Goal: Check status: Check status

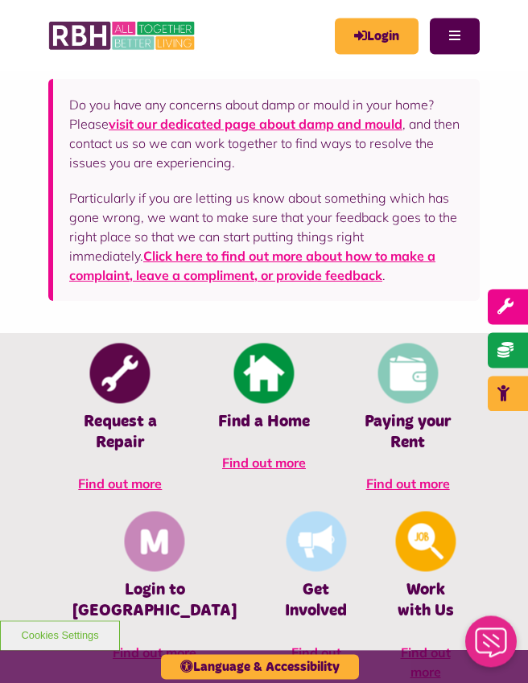
scroll to position [453, 0]
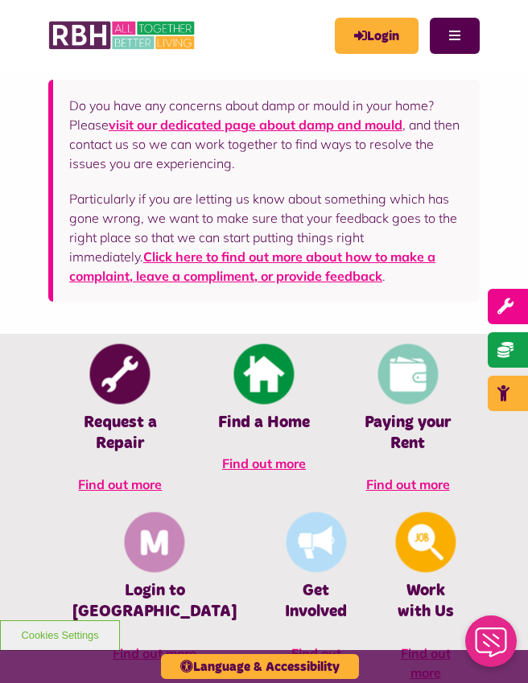
click at [370, 35] on link "Login" at bounding box center [377, 36] width 84 height 36
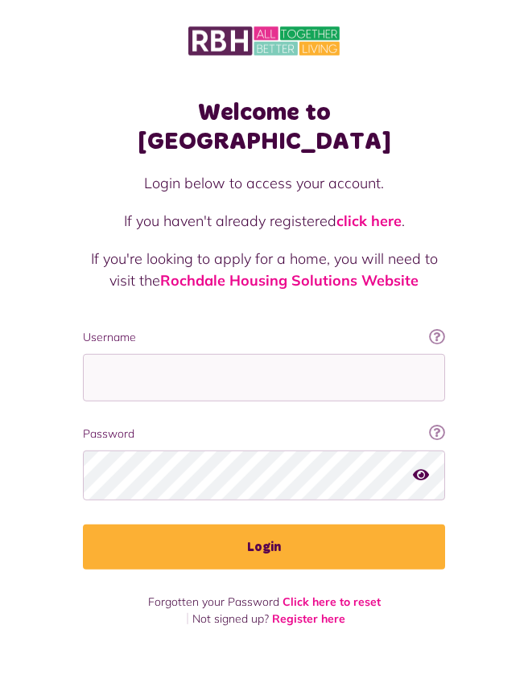
scroll to position [44, 0]
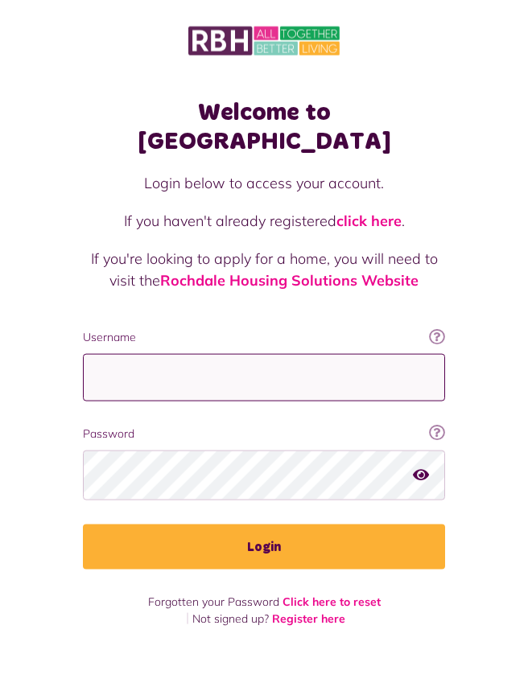
click at [157, 354] on input "Username" at bounding box center [264, 377] width 362 height 47
click at [155, 354] on input "Username" at bounding box center [264, 377] width 362 height 47
type input "**********"
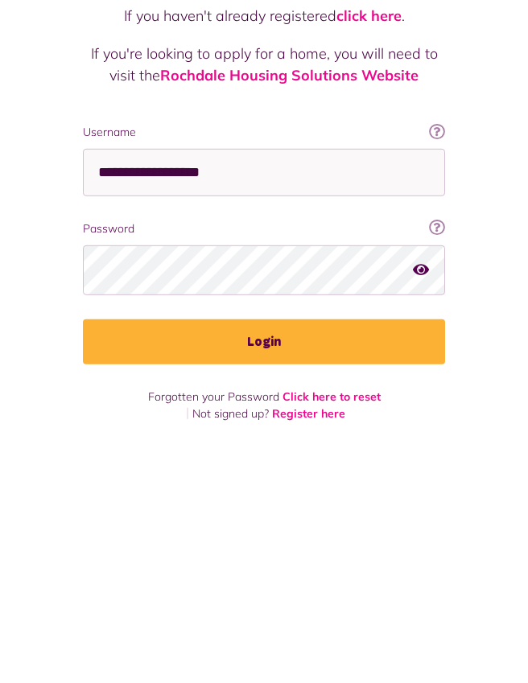
click at [300, 525] on button "Login" at bounding box center [264, 547] width 362 height 45
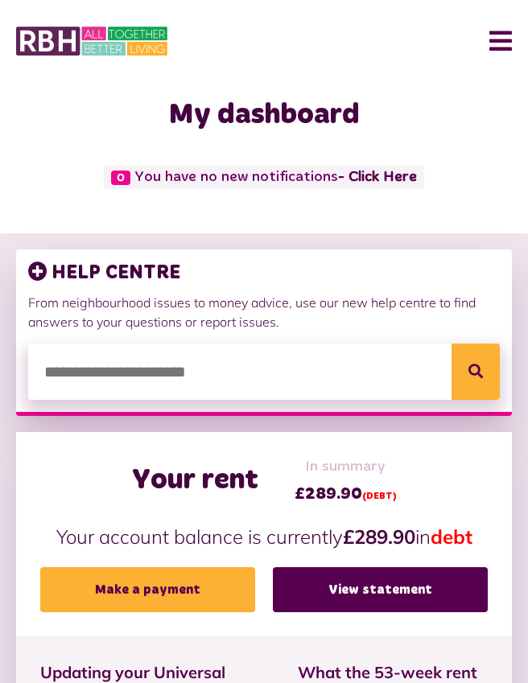
click at [497, 44] on button "Menu" at bounding box center [494, 41] width 35 height 50
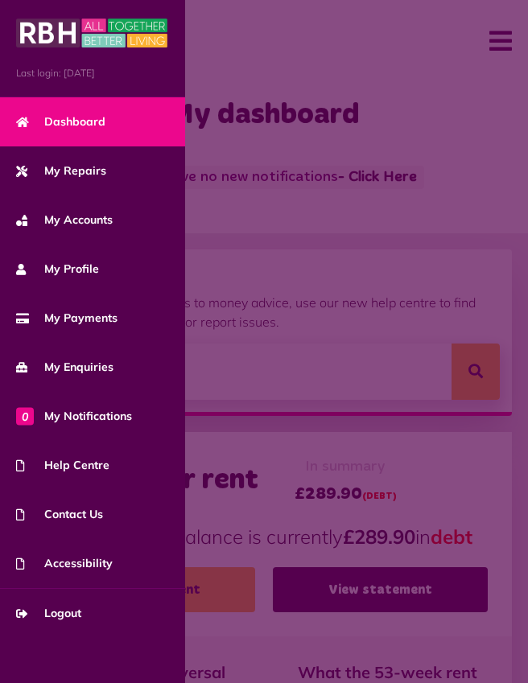
click at [78, 370] on span "My Enquiries" at bounding box center [64, 367] width 97 height 17
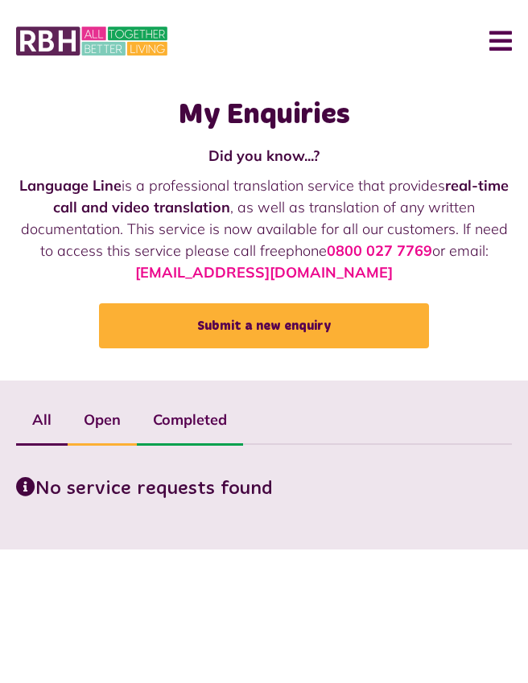
click at [496, 34] on button "Menu" at bounding box center [494, 41] width 35 height 50
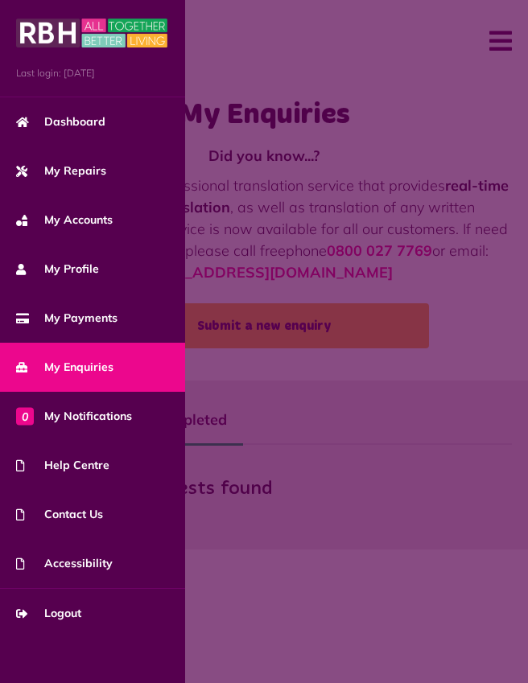
click at [83, 130] on link "Dashboard" at bounding box center [92, 121] width 185 height 49
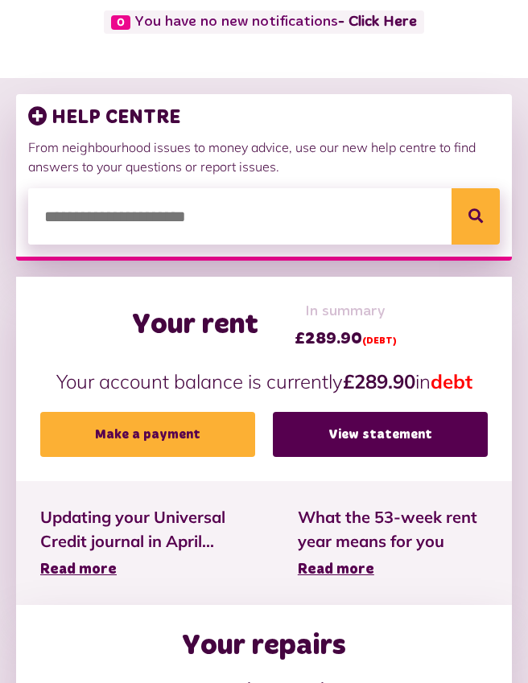
scroll to position [156, 0]
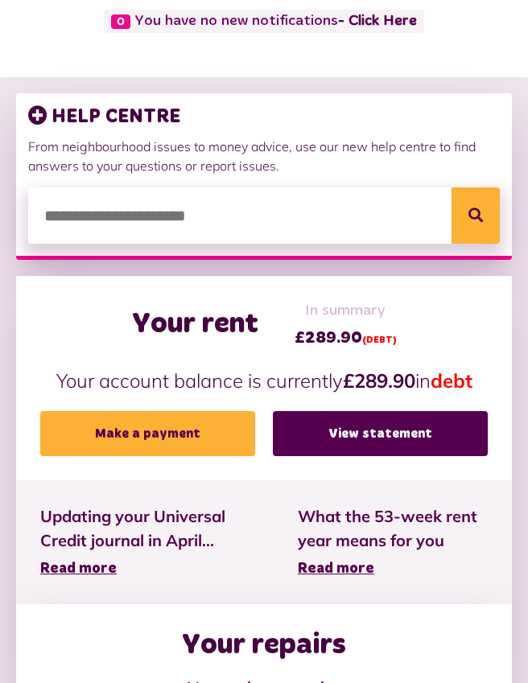
click at [378, 430] on link "View statement" at bounding box center [380, 433] width 215 height 45
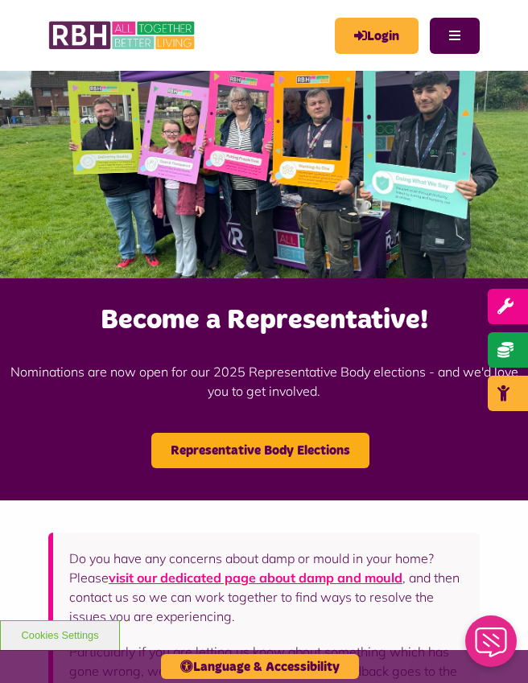
click at [381, 42] on link "Login" at bounding box center [377, 36] width 84 height 36
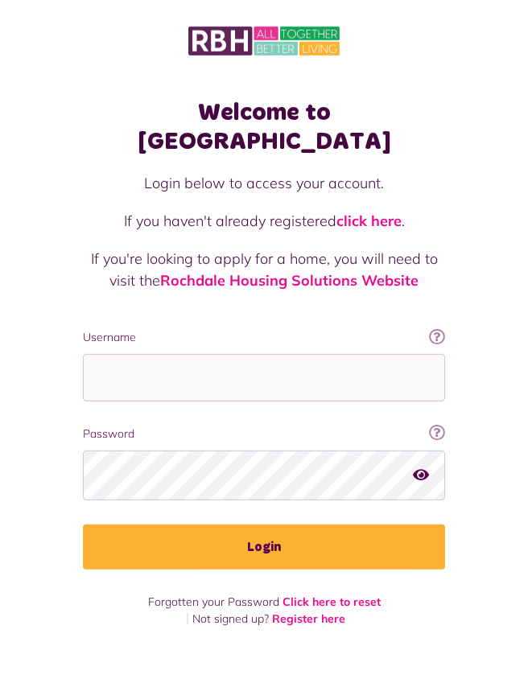
scroll to position [44, 0]
